Goal: Transaction & Acquisition: Purchase product/service

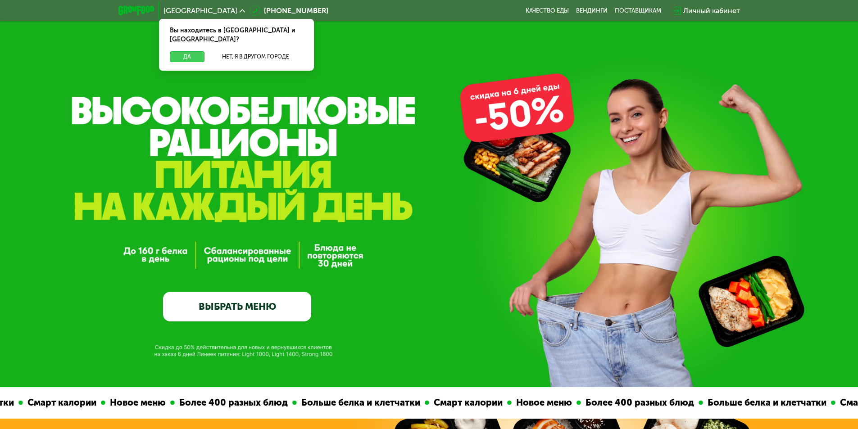
click at [187, 51] on button "Да" at bounding box center [187, 56] width 35 height 11
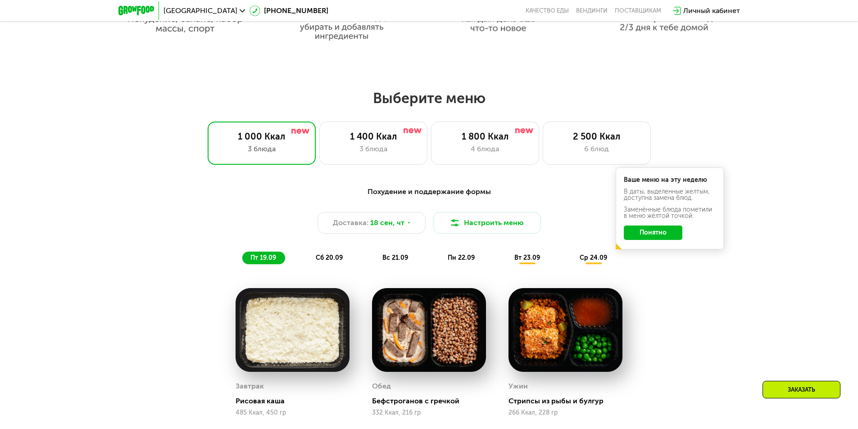
scroll to position [721, 0]
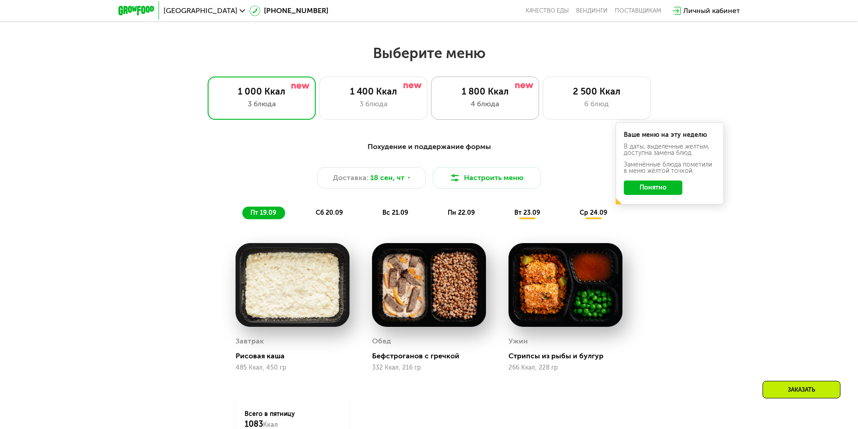
click at [471, 93] on div "1 800 Ккал" at bounding box center [485, 91] width 89 height 11
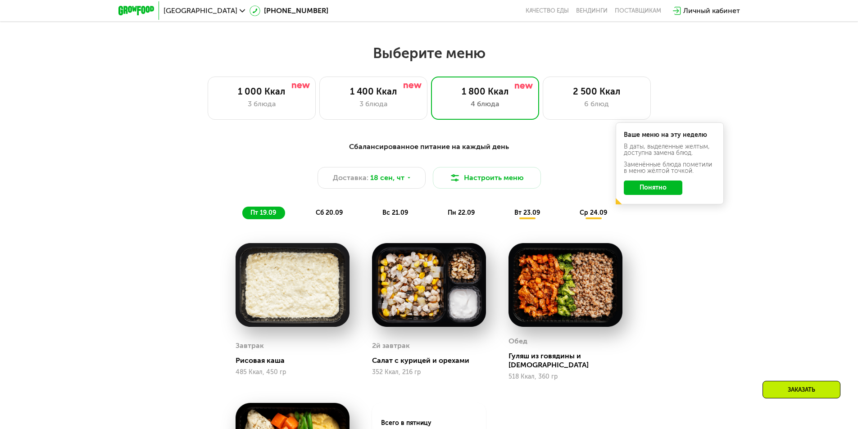
click at [654, 193] on button "Понятно" at bounding box center [653, 188] width 59 height 14
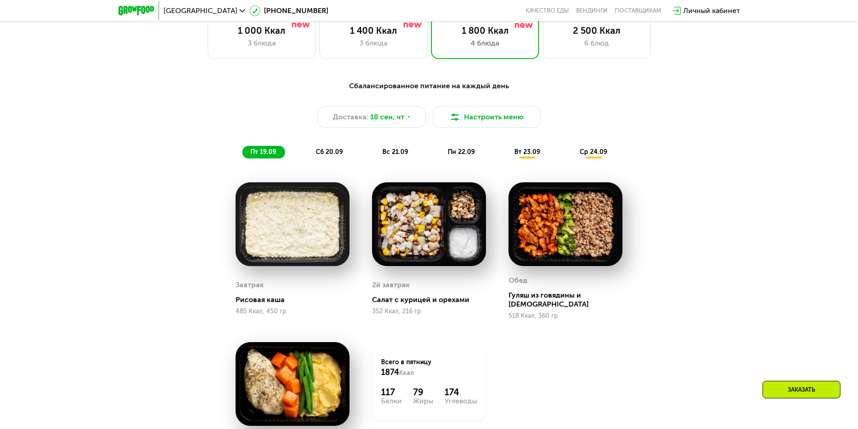
scroll to position [766, 0]
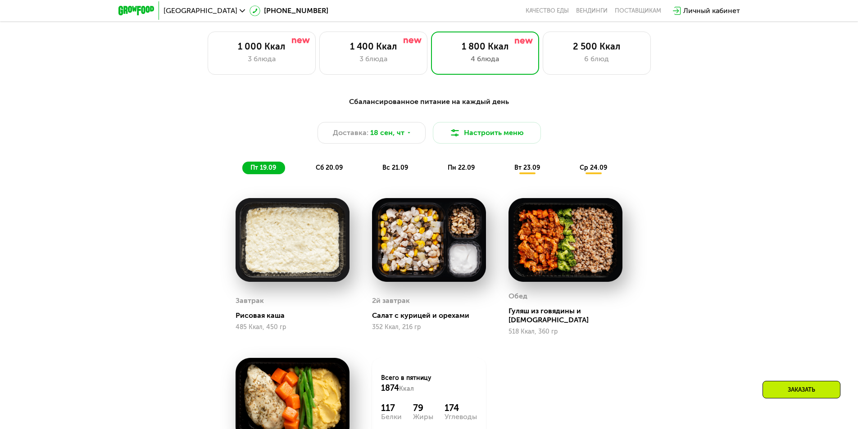
click at [322, 172] on span "сб 20.09" at bounding box center [329, 168] width 27 height 8
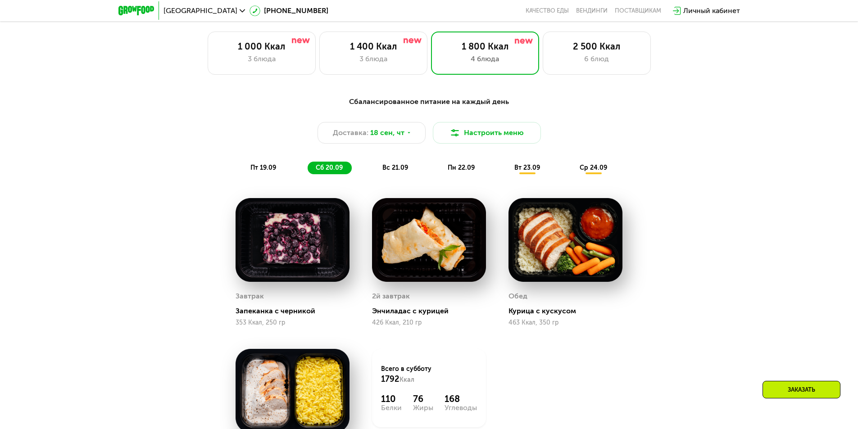
click at [409, 171] on div "вс 21.09" at bounding box center [395, 168] width 43 height 13
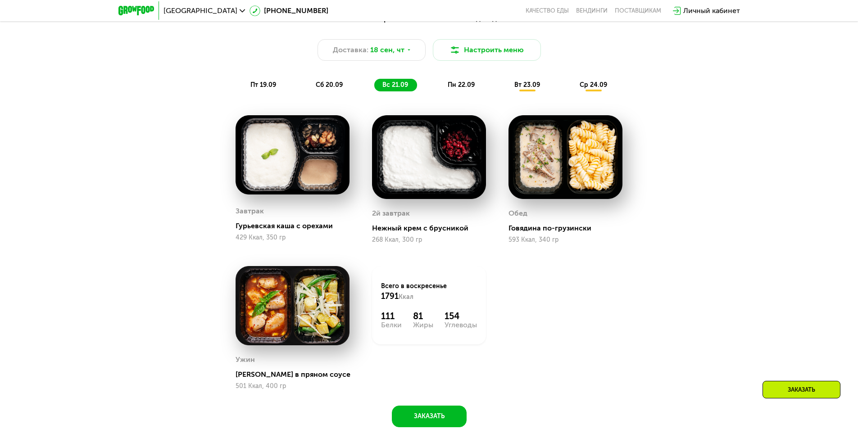
scroll to position [856, 0]
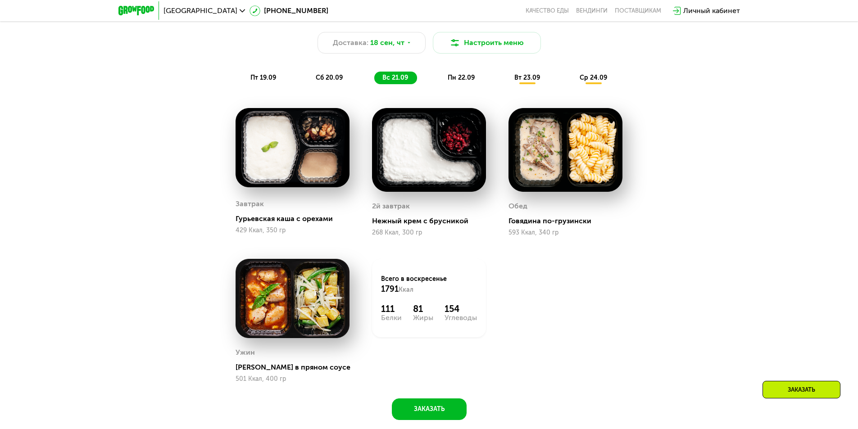
click at [303, 304] on img at bounding box center [293, 298] width 114 height 79
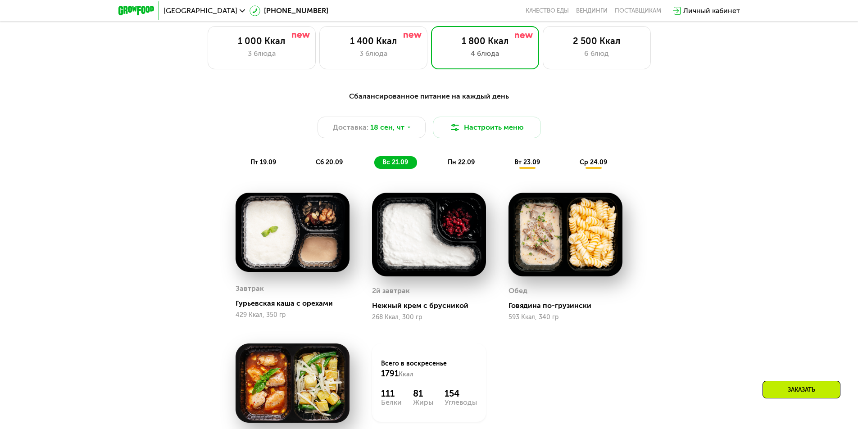
scroll to position [766, 0]
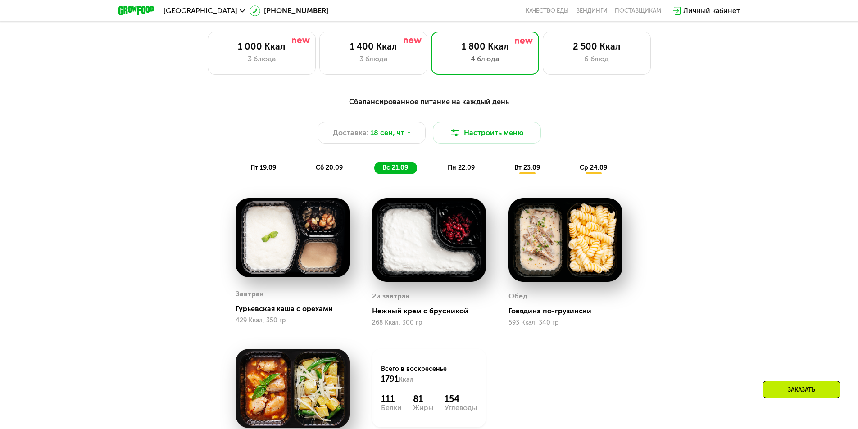
click at [454, 172] on span "пн 22.09" at bounding box center [461, 168] width 27 height 8
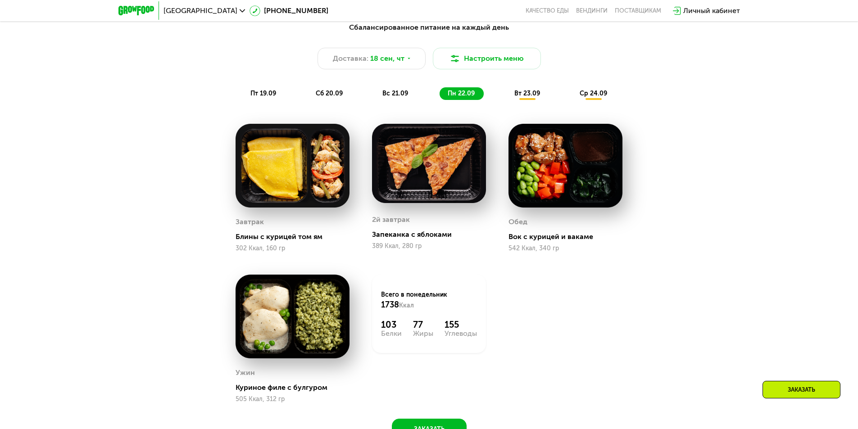
scroll to position [856, 0]
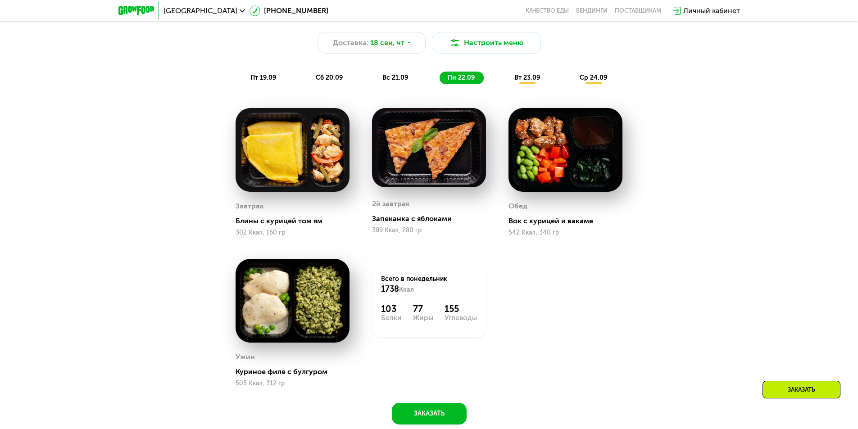
click at [519, 77] on span "вт 23.09" at bounding box center [527, 78] width 26 height 8
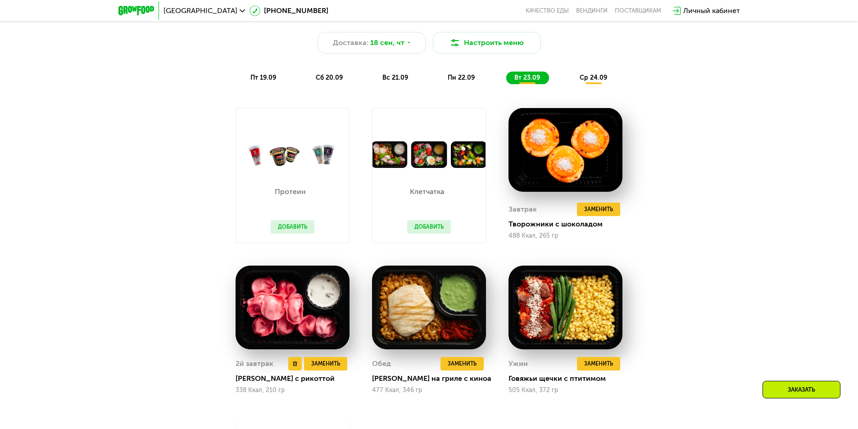
click at [304, 319] on img at bounding box center [293, 308] width 114 height 84
click at [596, 82] on span "ср 24.09" at bounding box center [593, 78] width 27 height 8
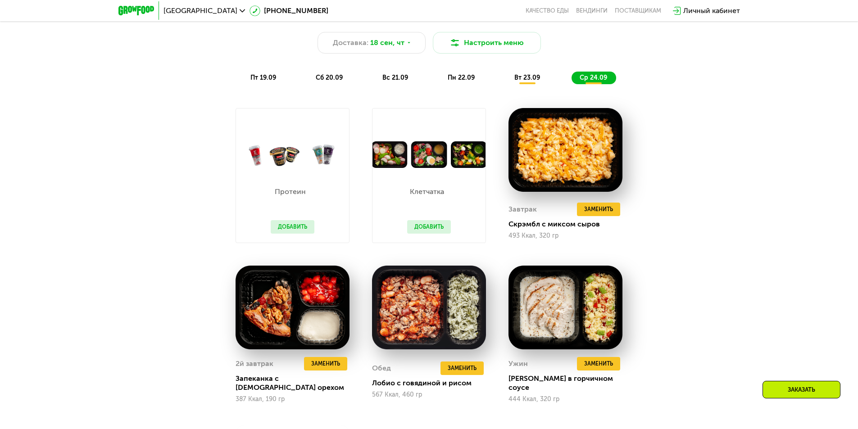
click at [423, 152] on img at bounding box center [429, 154] width 113 height 27
click at [430, 230] on button "Добавить" at bounding box center [429, 227] width 44 height 14
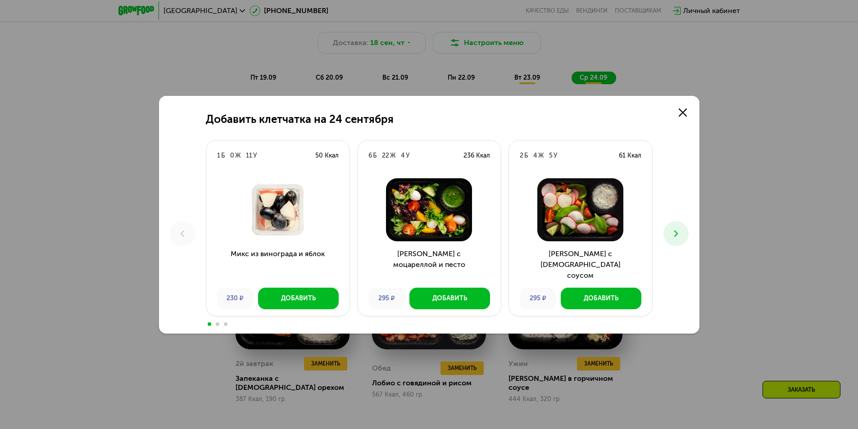
click at [678, 228] on icon at bounding box center [676, 233] width 11 height 11
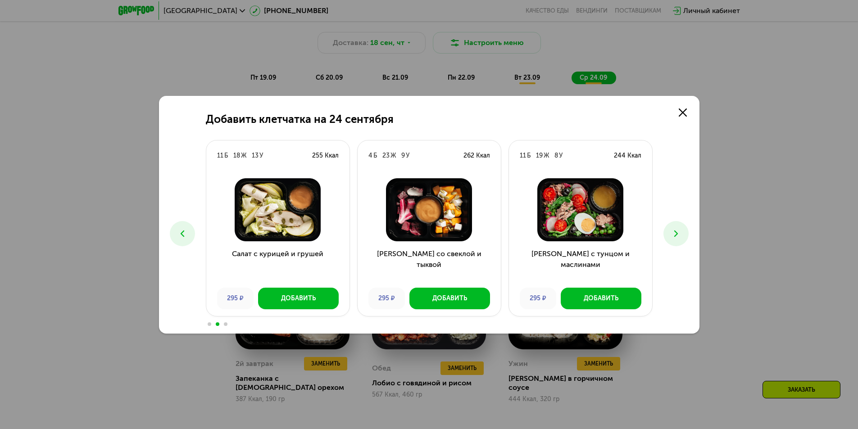
click at [674, 230] on icon at bounding box center [676, 233] width 11 height 11
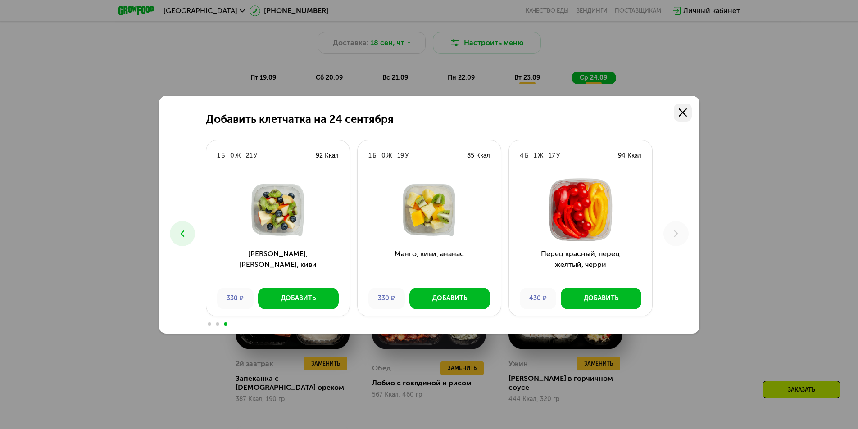
click at [681, 118] on link at bounding box center [683, 113] width 18 height 18
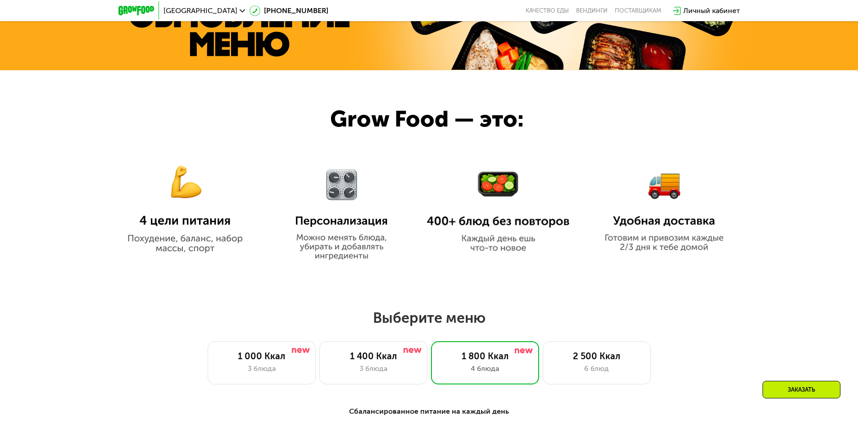
scroll to position [450, 0]
